Goal: Check status: Check status

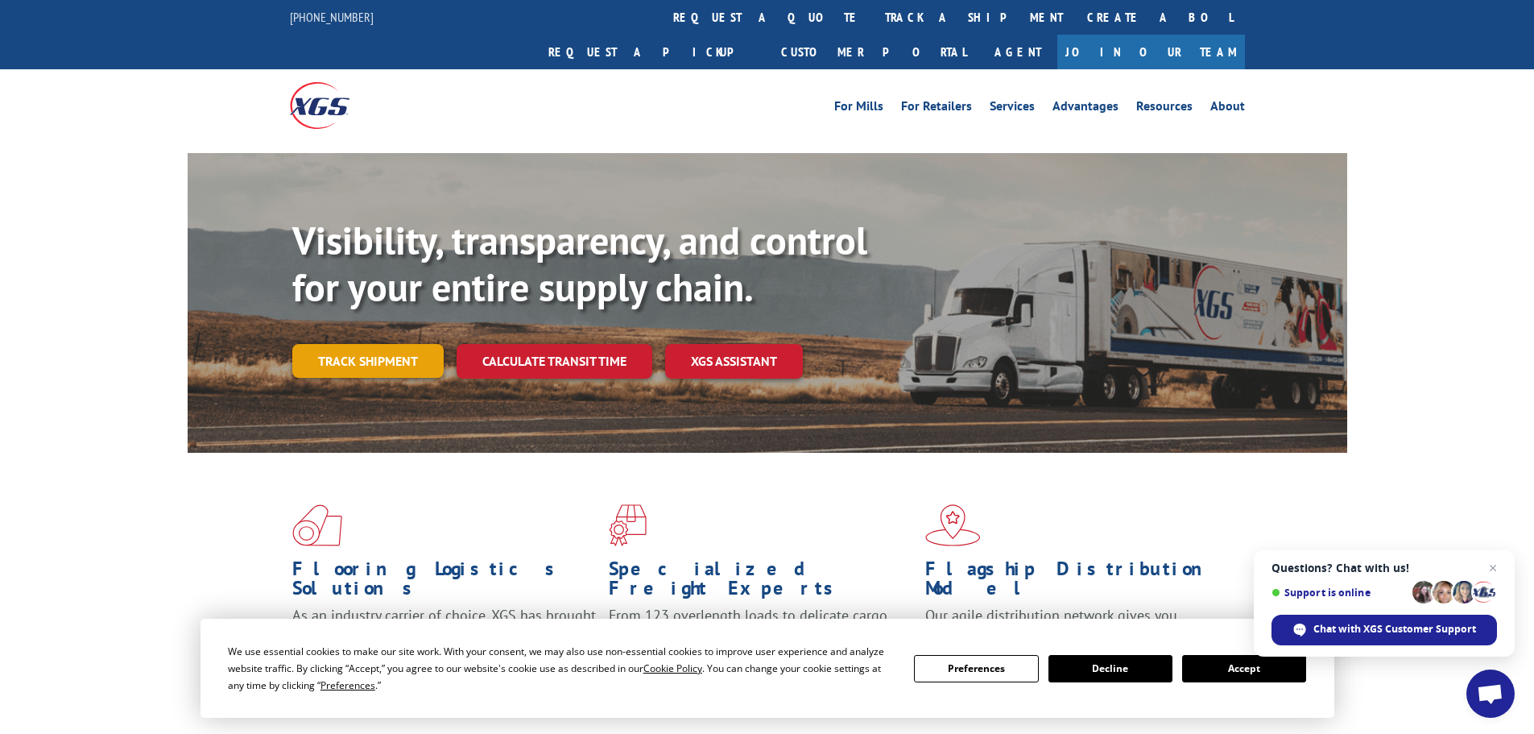
click at [360, 344] on link "Track shipment" at bounding box center [367, 361] width 151 height 34
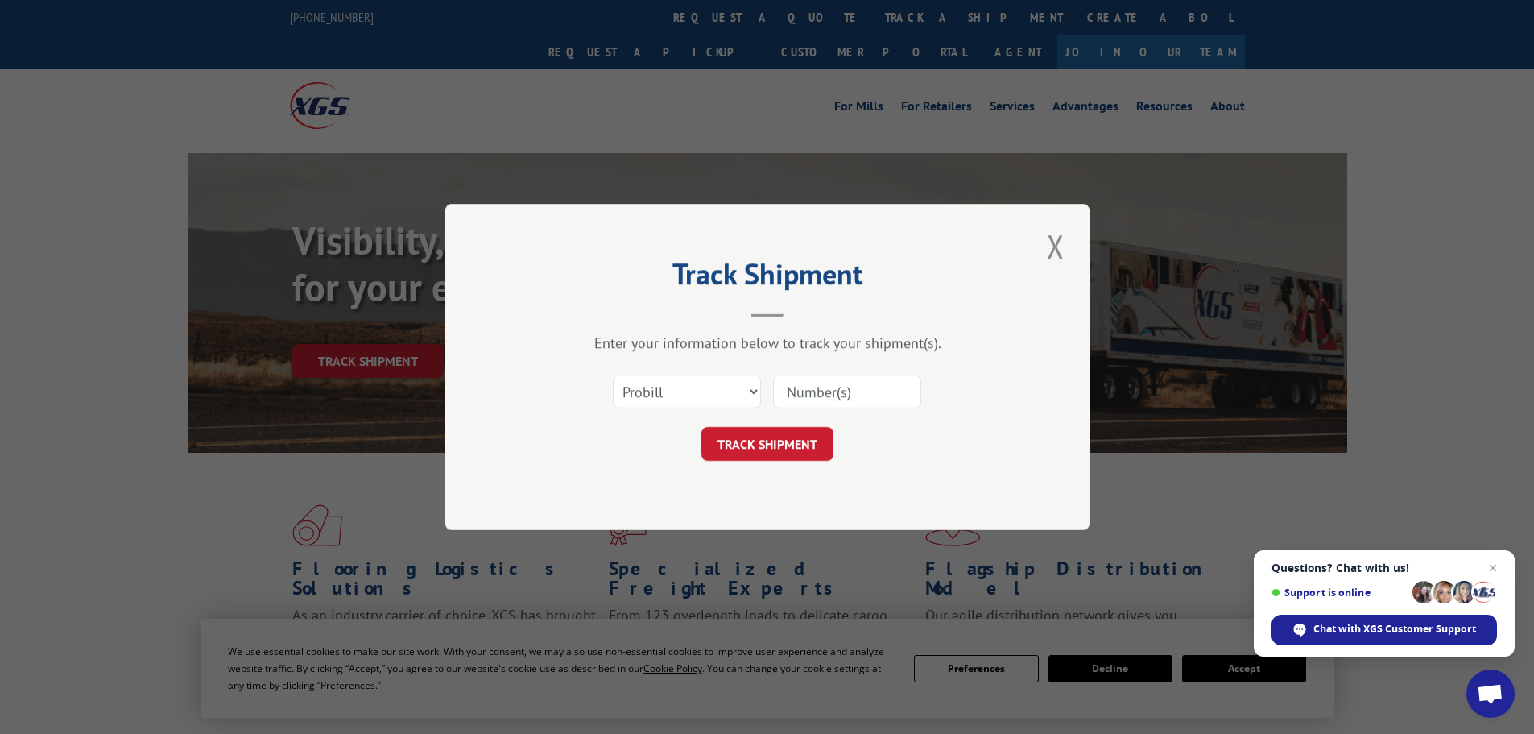
click at [838, 391] on input at bounding box center [847, 392] width 148 height 34
paste input "261417354"
type input "261417354"
click at [805, 437] on button "TRACK SHIPMENT" at bounding box center [768, 444] width 132 height 34
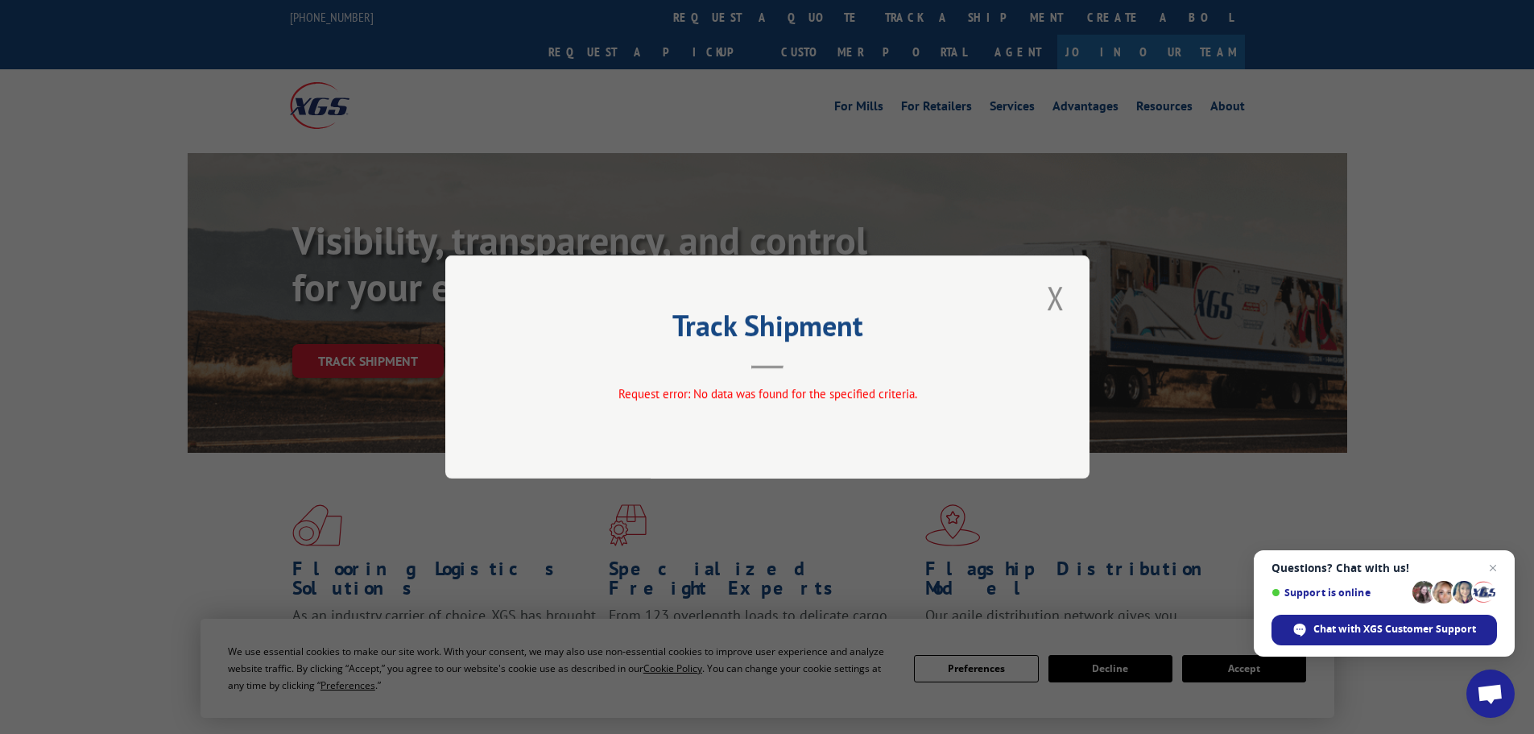
click at [1041, 296] on div "Track Shipment Request error: No data was found for the specified criteria." at bounding box center [767, 366] width 644 height 223
click at [1056, 299] on button "Close modal" at bounding box center [1055, 297] width 27 height 44
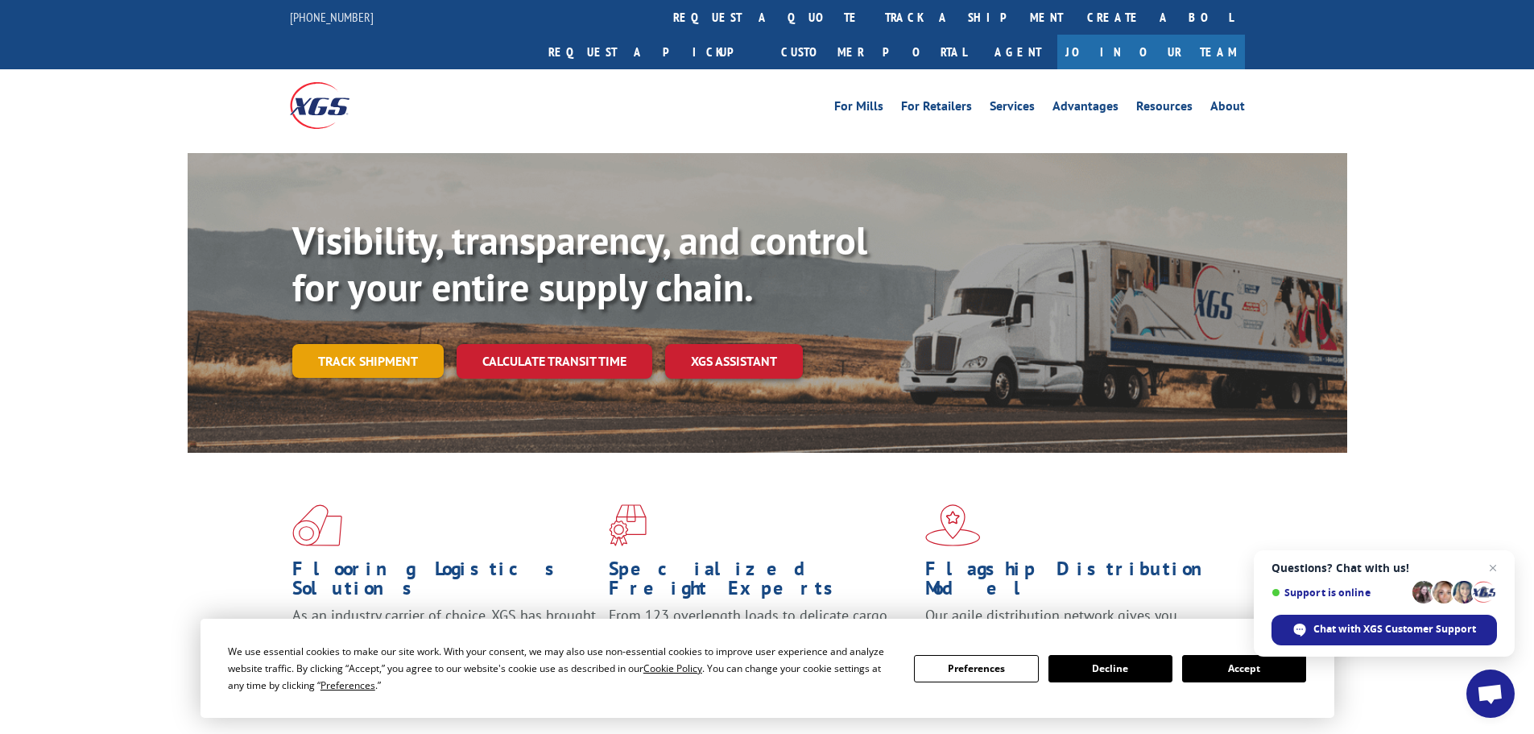
click at [370, 344] on link "Track shipment" at bounding box center [367, 361] width 151 height 34
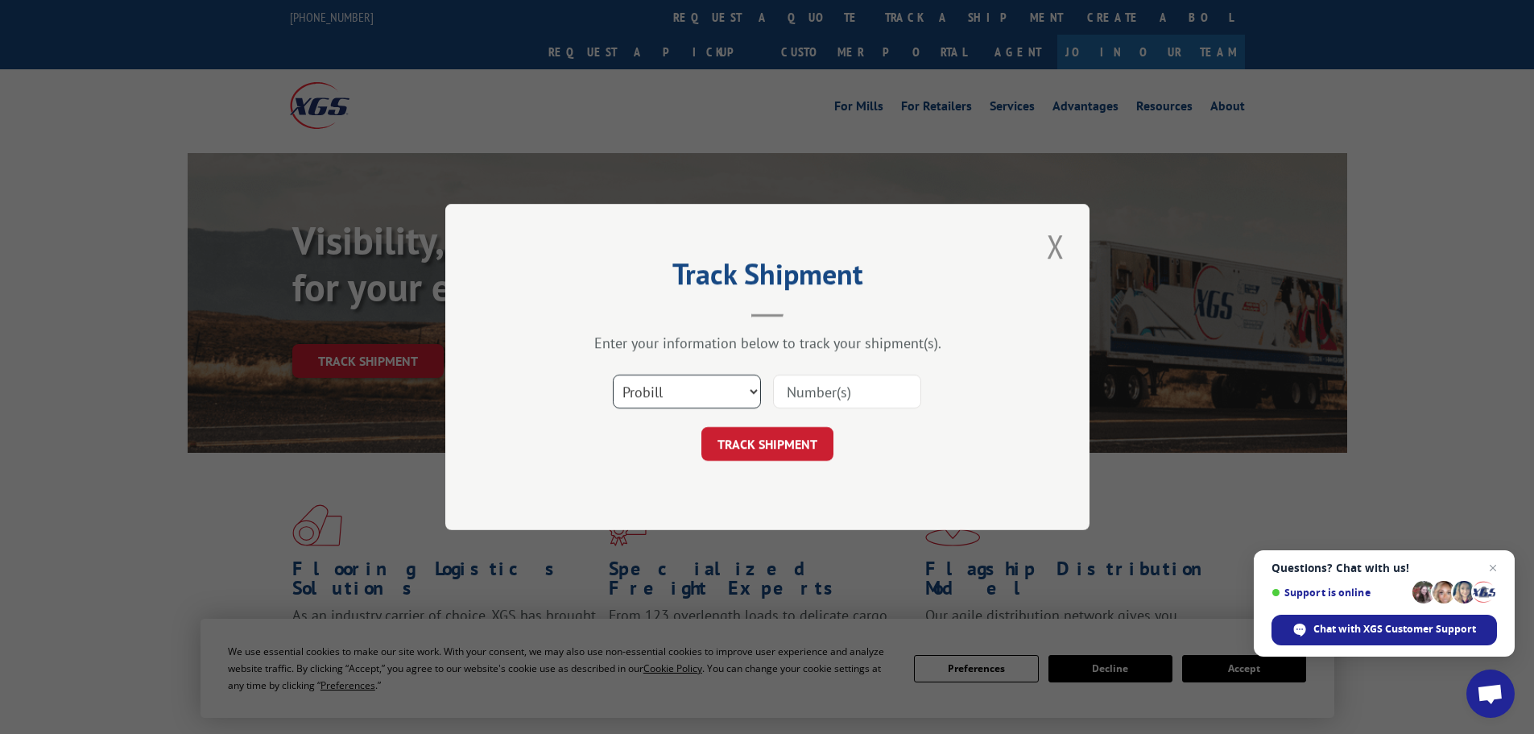
click at [648, 387] on select "Select category... Probill BOL PO" at bounding box center [687, 392] width 148 height 34
select select "po"
click at [613, 375] on select "Select category... Probill BOL PO" at bounding box center [687, 392] width 148 height 34
click at [811, 391] on input at bounding box center [847, 392] width 148 height 34
drag, startPoint x: 811, startPoint y: 391, endPoint x: 789, endPoint y: 391, distance: 21.8
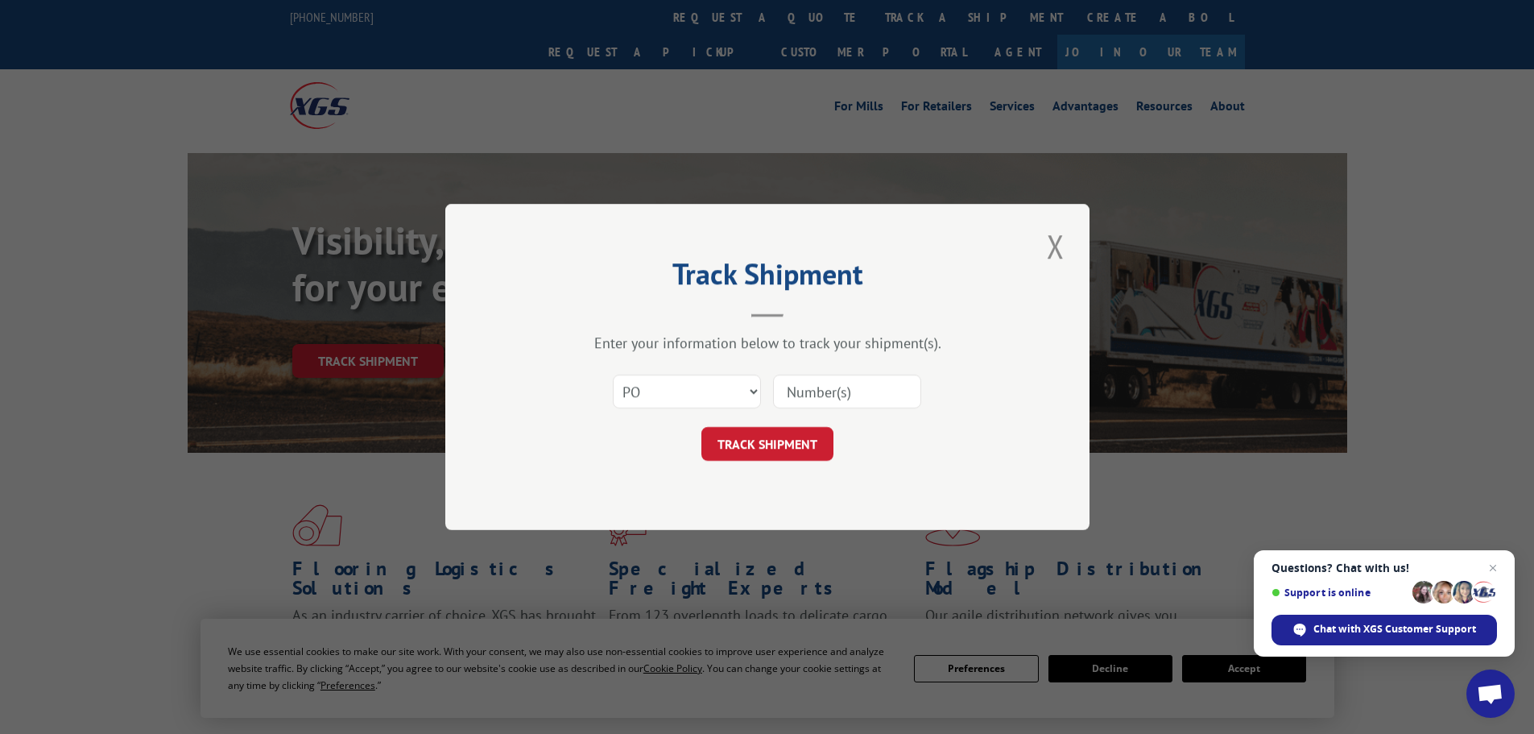
click at [789, 391] on input at bounding box center [847, 392] width 148 height 34
paste input "54519161"
type input "54519161"
click at [790, 452] on button "TRACK SHIPMENT" at bounding box center [768, 444] width 132 height 34
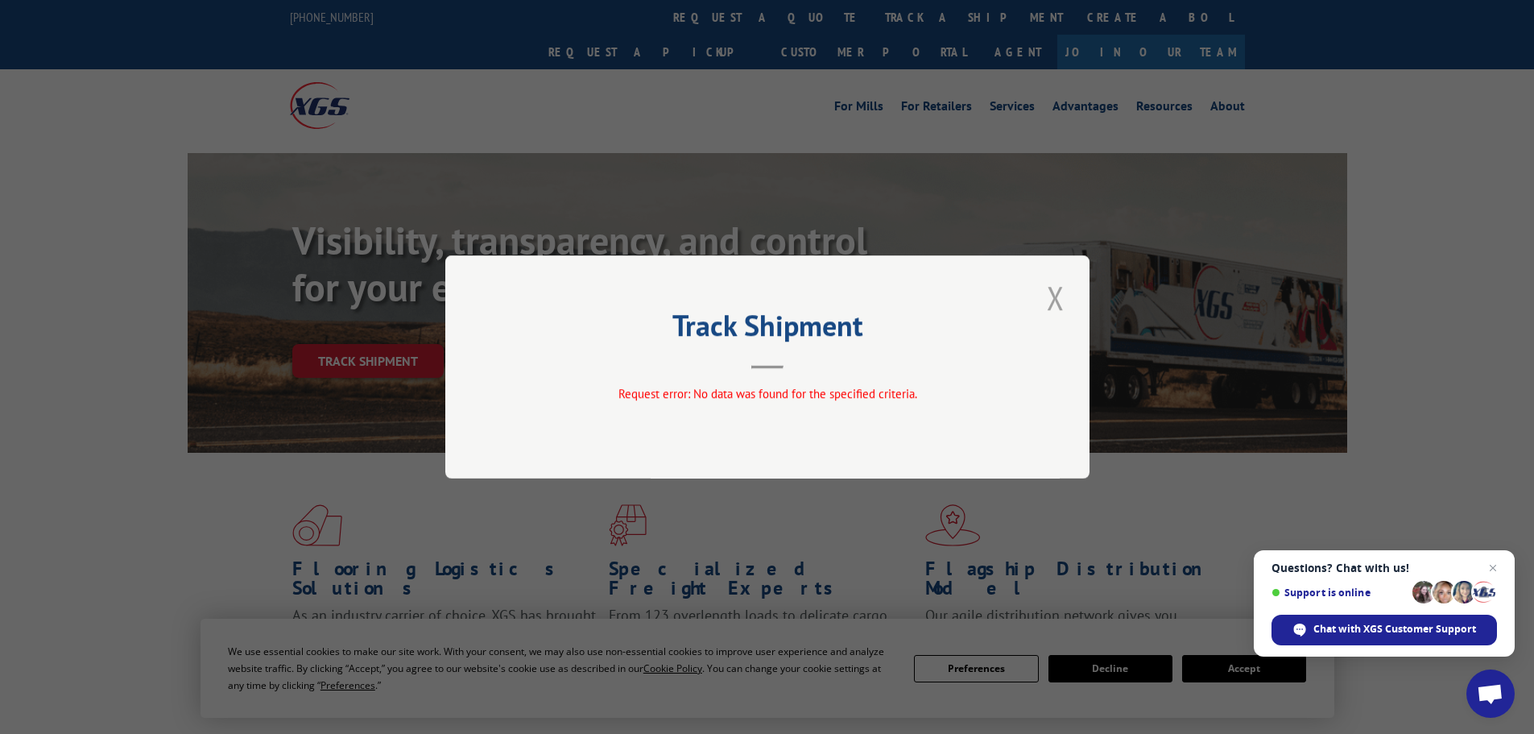
click at [1052, 292] on button "Close modal" at bounding box center [1055, 297] width 27 height 44
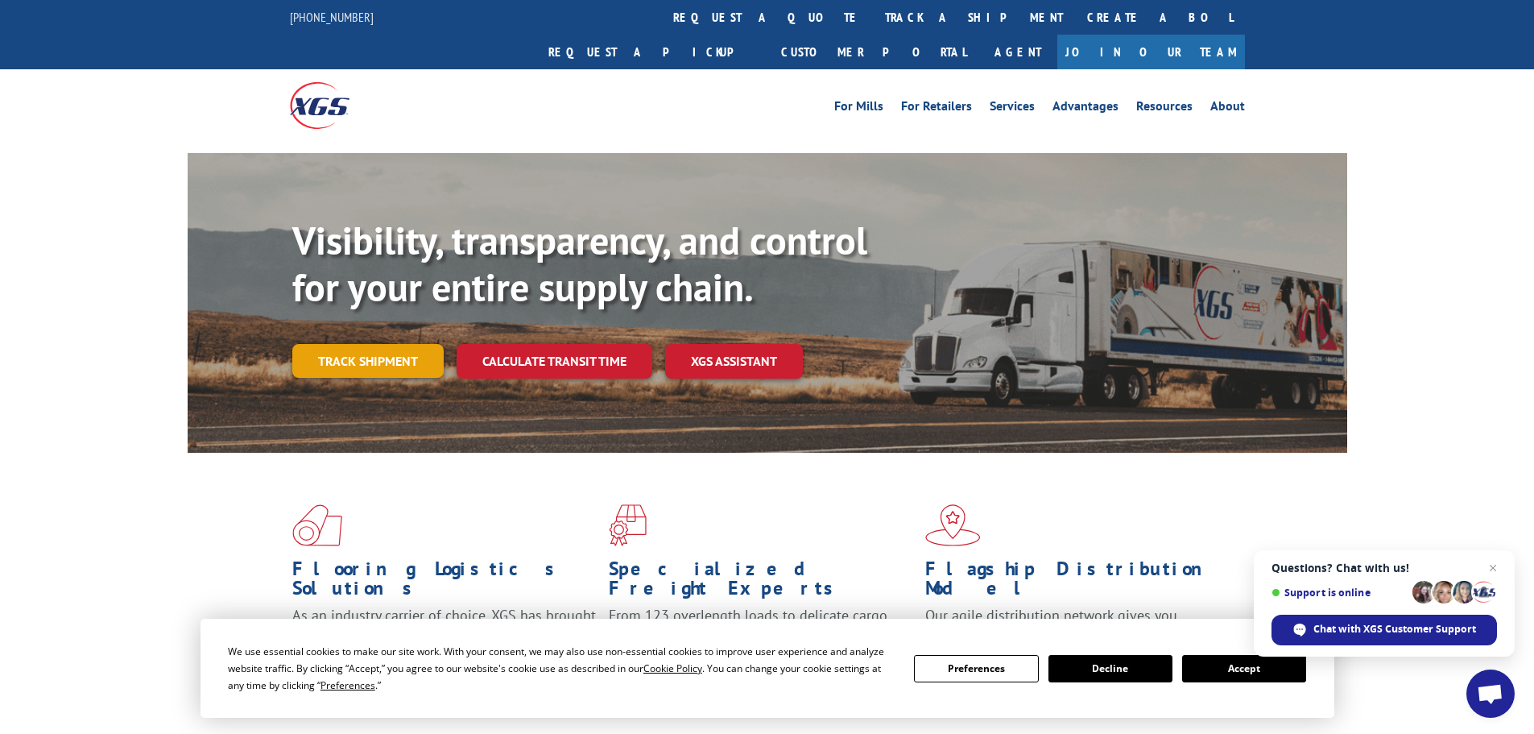
click at [399, 344] on link "Track shipment" at bounding box center [367, 361] width 151 height 34
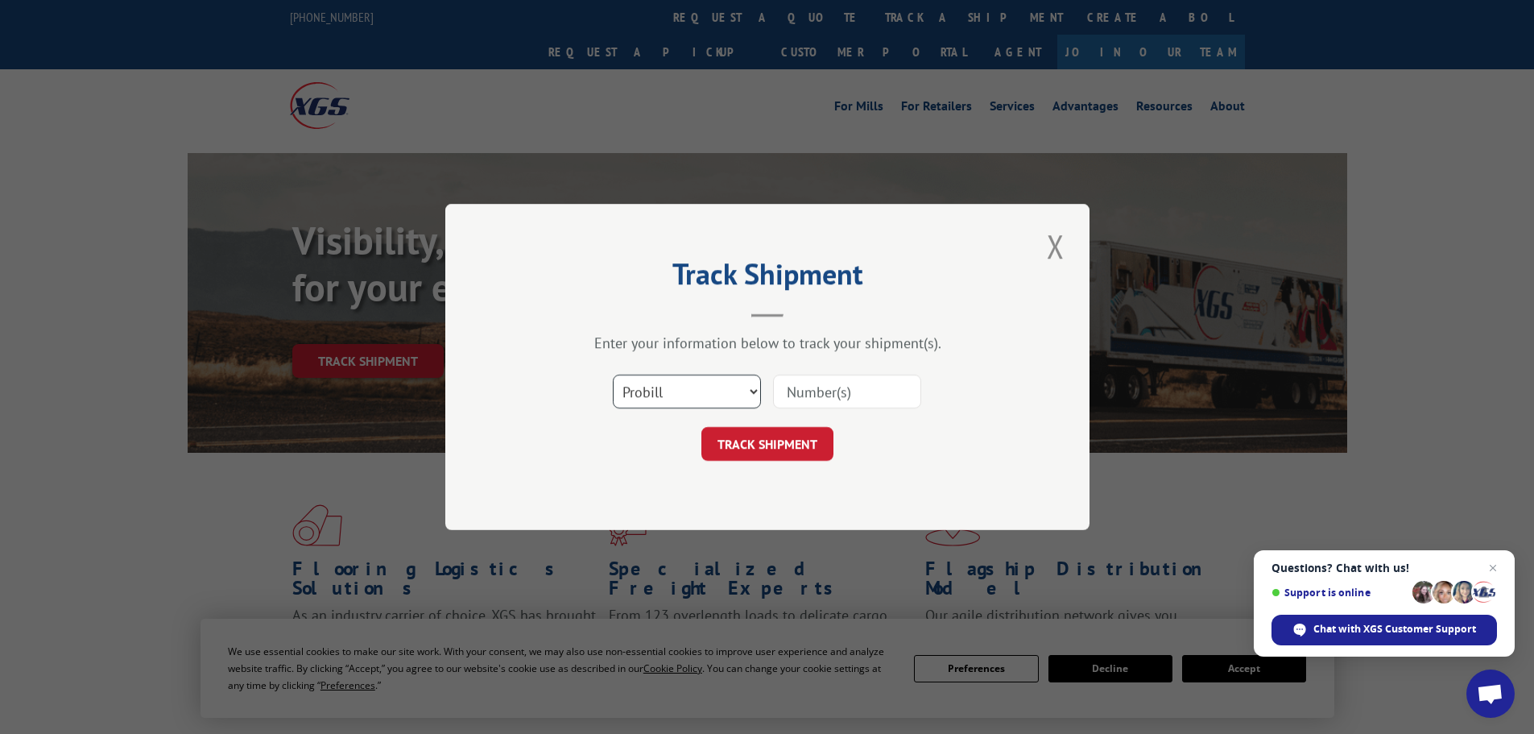
click at [739, 386] on select "Select category... Probill BOL PO" at bounding box center [687, 392] width 148 height 34
select select "bol"
click at [613, 375] on select "Select category... Probill BOL PO" at bounding box center [687, 392] width 148 height 34
click at [831, 393] on input at bounding box center [847, 392] width 148 height 34
paste input "261417354"
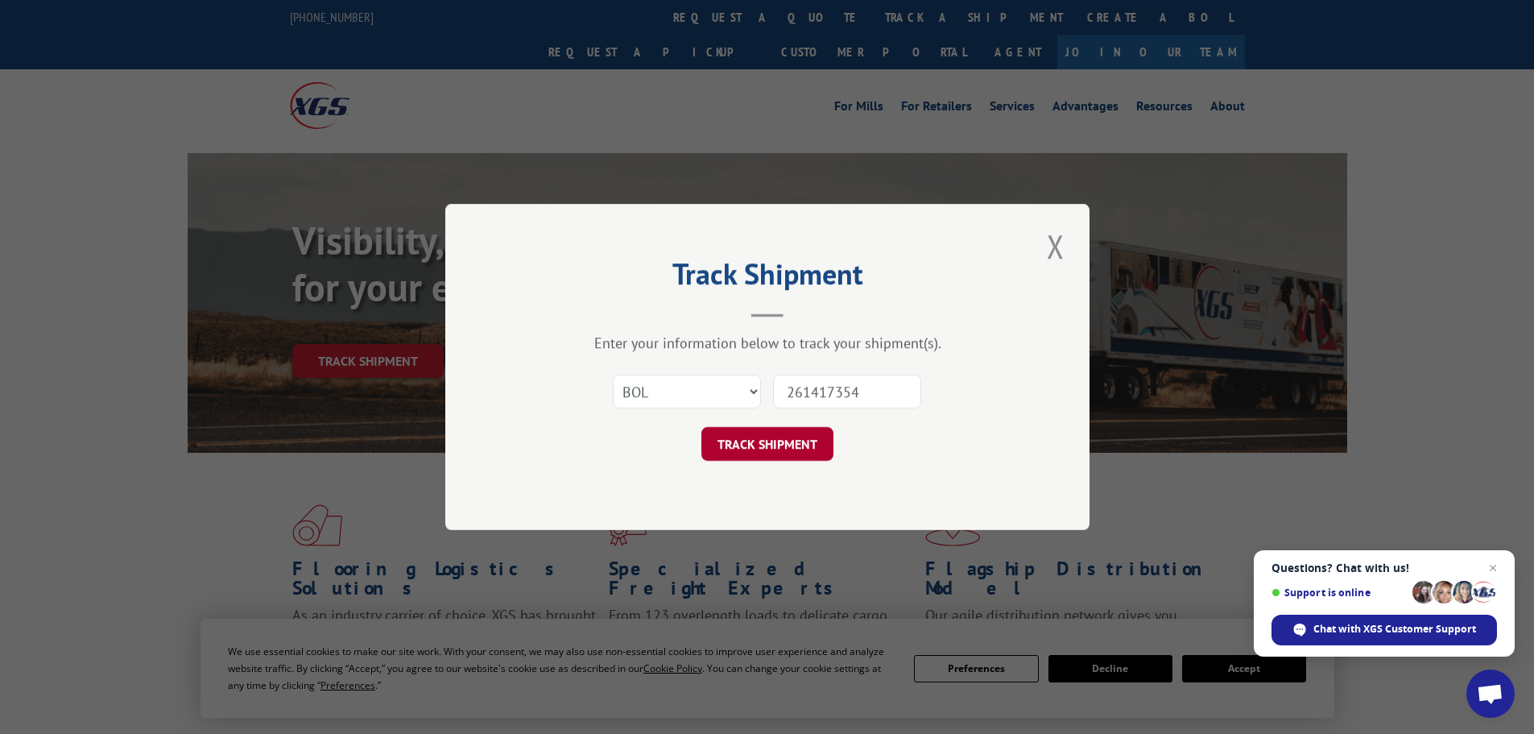
type input "261417354"
click at [779, 438] on button "TRACK SHIPMENT" at bounding box center [768, 444] width 132 height 34
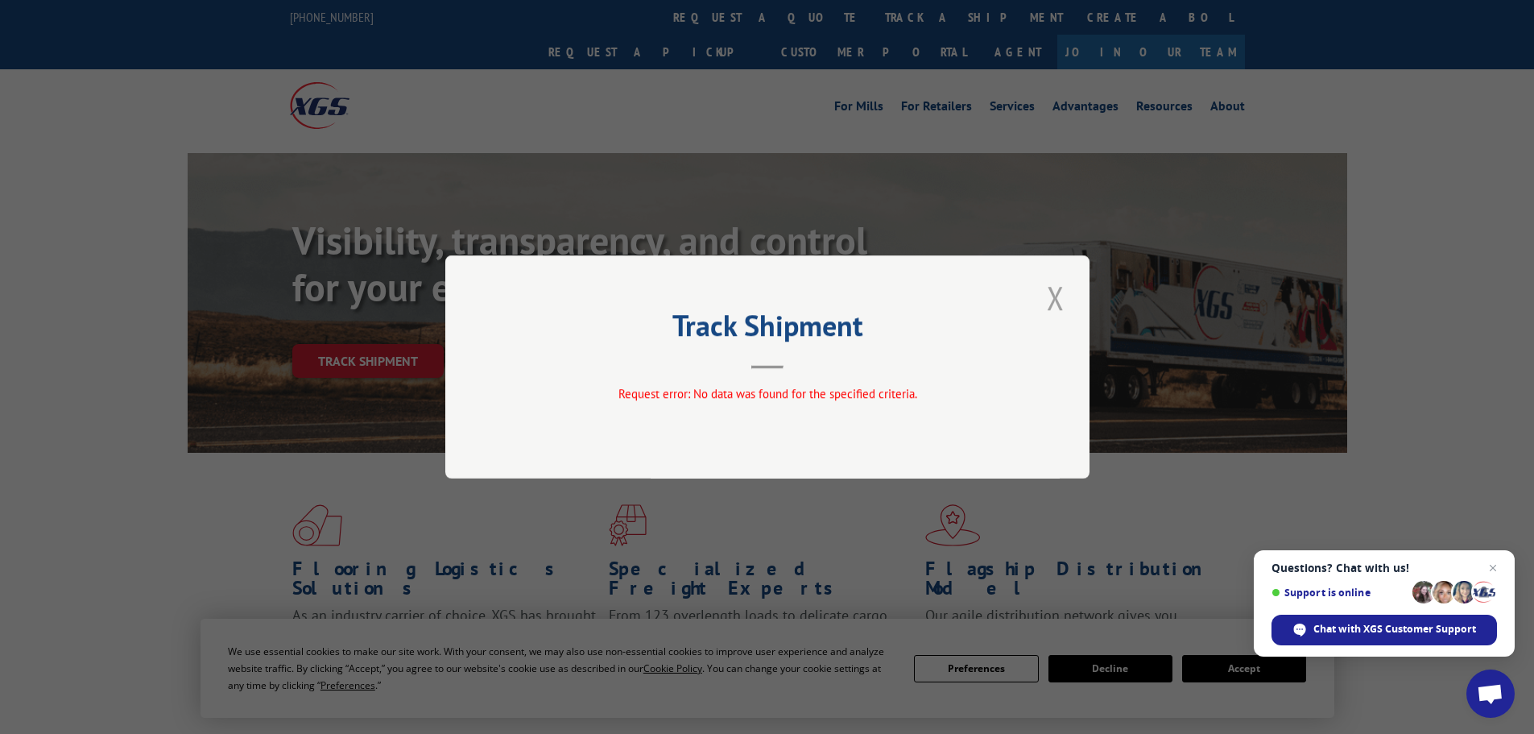
click at [1062, 305] on button "Close modal" at bounding box center [1055, 297] width 27 height 44
